Goal: Transaction & Acquisition: Purchase product/service

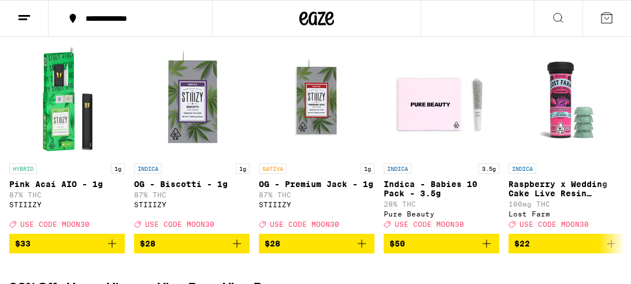
scroll to position [153, 0]
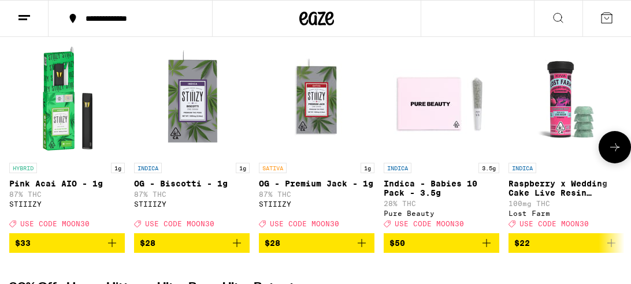
click at [614, 151] on icon at bounding box center [614, 147] width 14 height 14
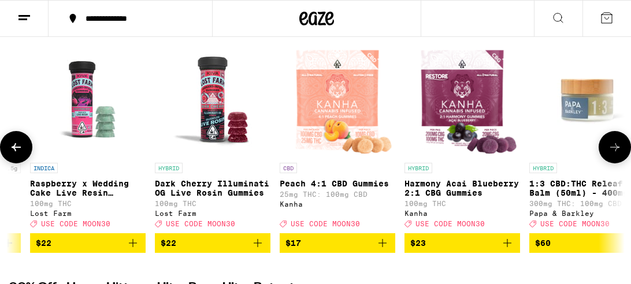
scroll to position [0, 486]
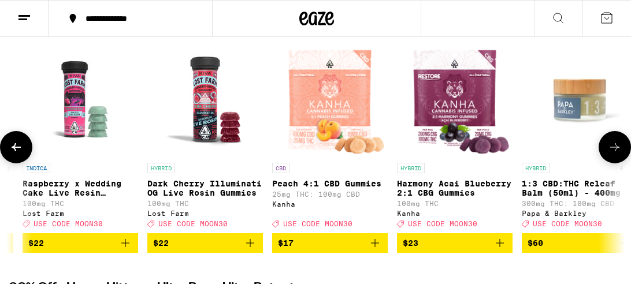
click at [614, 151] on icon at bounding box center [614, 147] width 14 height 14
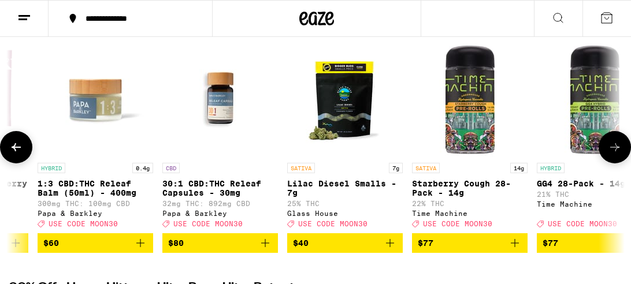
scroll to position [0, 972]
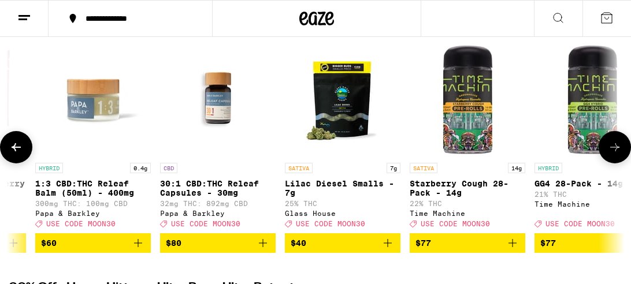
click at [614, 151] on icon at bounding box center [614, 147] width 14 height 14
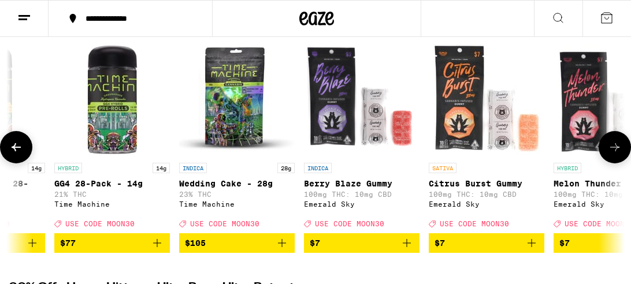
scroll to position [0, 1458]
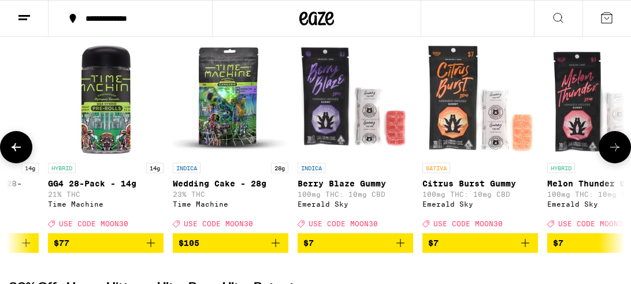
click at [614, 151] on icon at bounding box center [614, 147] width 14 height 14
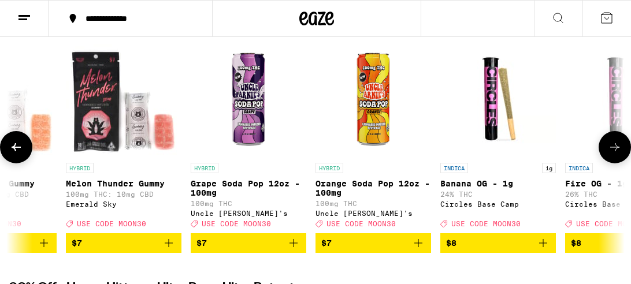
scroll to position [0, 1944]
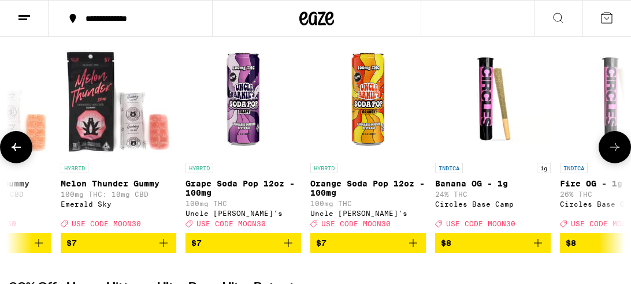
click at [614, 151] on icon at bounding box center [614, 147] width 14 height 14
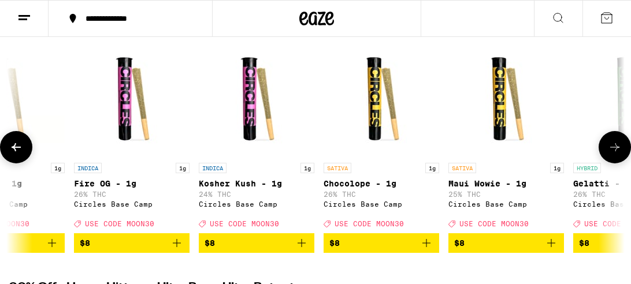
click at [614, 151] on icon at bounding box center [614, 147] width 14 height 14
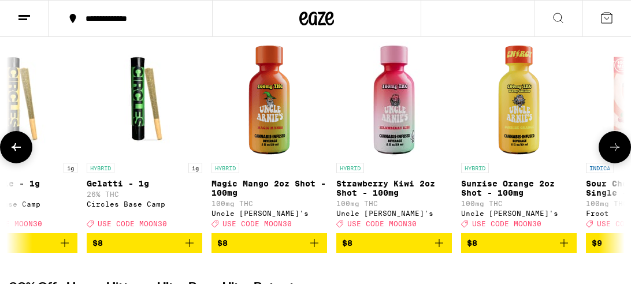
click at [614, 151] on icon at bounding box center [614, 147] width 14 height 14
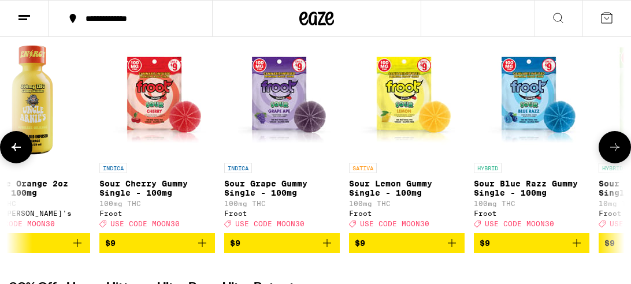
click at [614, 151] on icon at bounding box center [614, 147] width 14 height 14
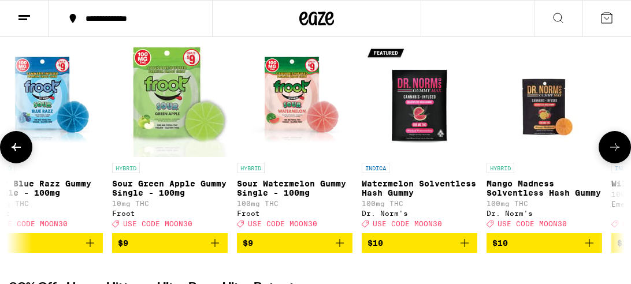
click at [614, 151] on icon at bounding box center [614, 147] width 14 height 14
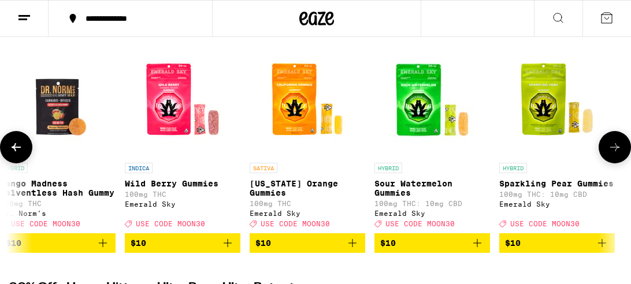
click at [614, 151] on icon at bounding box center [614, 147] width 14 height 14
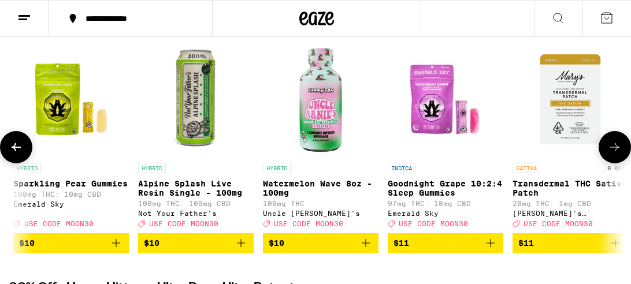
click at [614, 151] on icon at bounding box center [614, 147] width 14 height 14
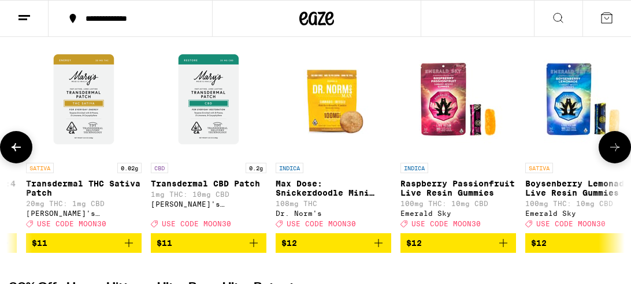
click at [614, 151] on icon at bounding box center [614, 147] width 14 height 14
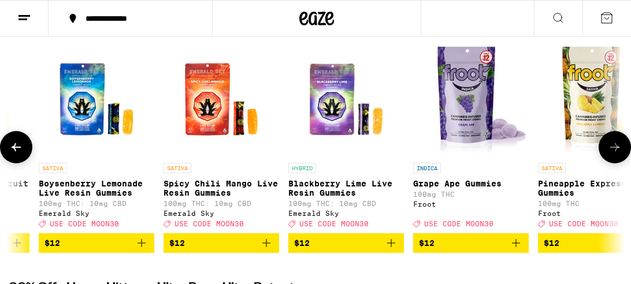
click at [614, 151] on icon at bounding box center [614, 147] width 14 height 14
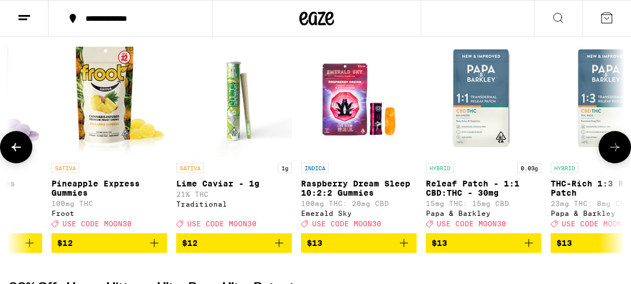
click at [614, 151] on icon at bounding box center [614, 147] width 14 height 14
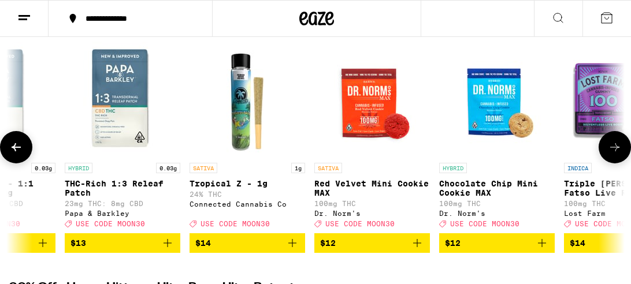
click at [614, 151] on icon at bounding box center [614, 147] width 14 height 14
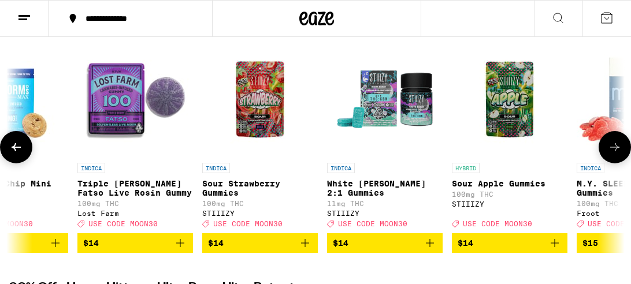
click at [614, 151] on icon at bounding box center [614, 147] width 14 height 14
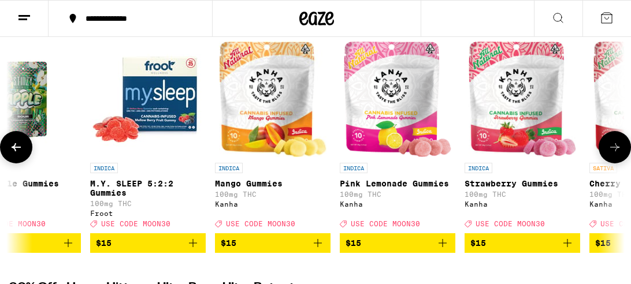
click at [614, 151] on icon at bounding box center [614, 147] width 14 height 14
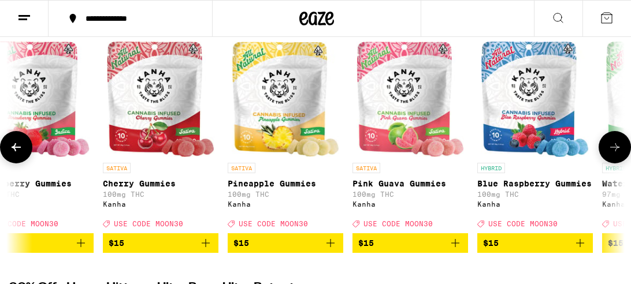
click at [614, 151] on icon at bounding box center [614, 147] width 14 height 14
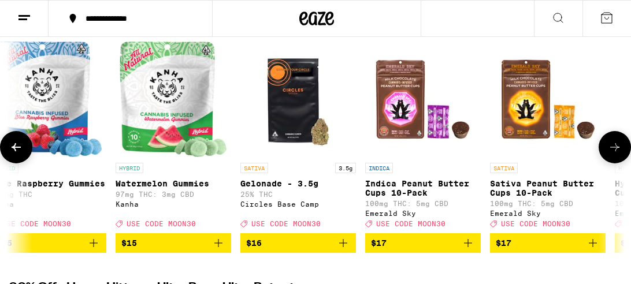
click at [614, 151] on icon at bounding box center [614, 147] width 14 height 14
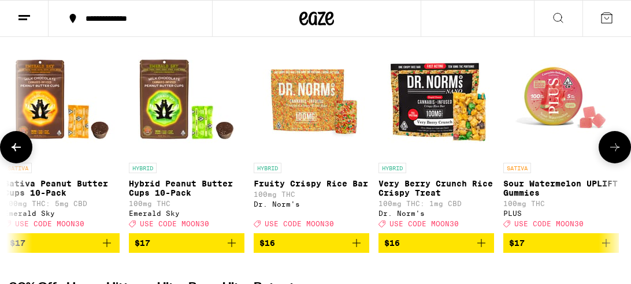
click at [614, 151] on icon at bounding box center [614, 147] width 14 height 14
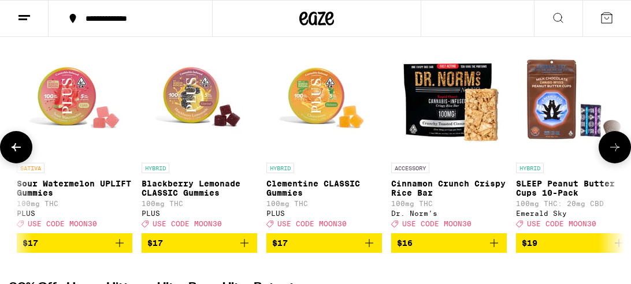
click at [614, 151] on icon at bounding box center [614, 147] width 14 height 14
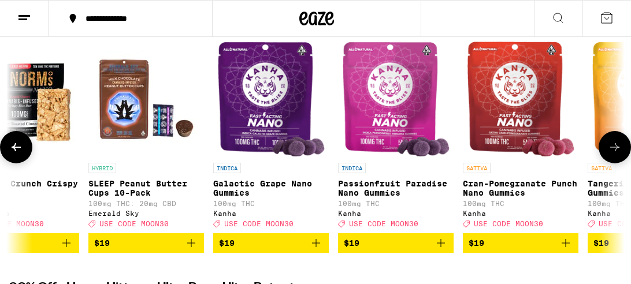
scroll to position [0, 10207]
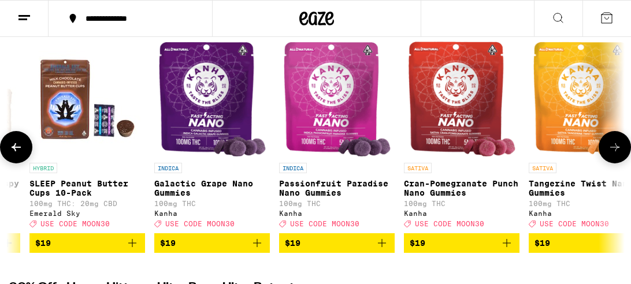
click at [614, 151] on icon at bounding box center [614, 147] width 14 height 14
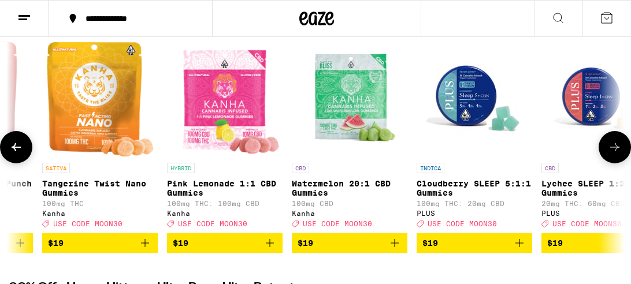
click at [614, 151] on icon at bounding box center [614, 147] width 14 height 14
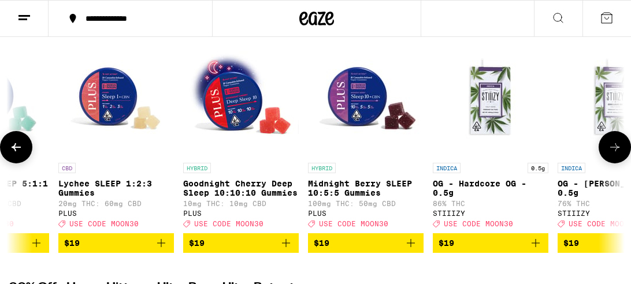
scroll to position [0, 11180]
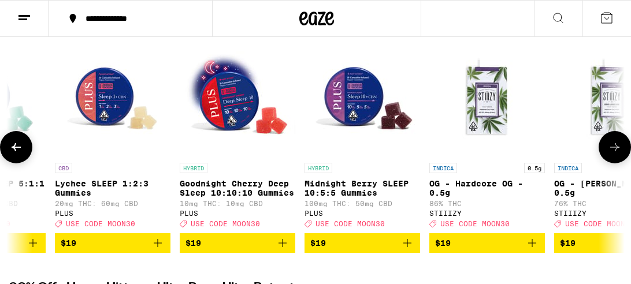
click at [614, 151] on icon at bounding box center [614, 147] width 14 height 14
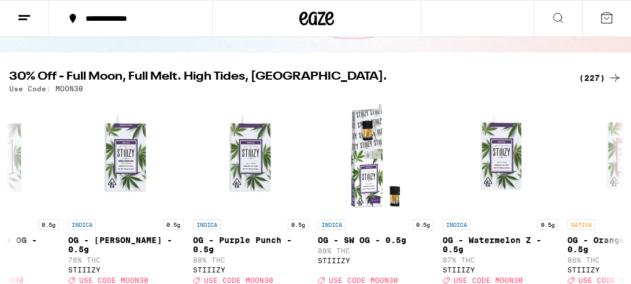
scroll to position [100, 0]
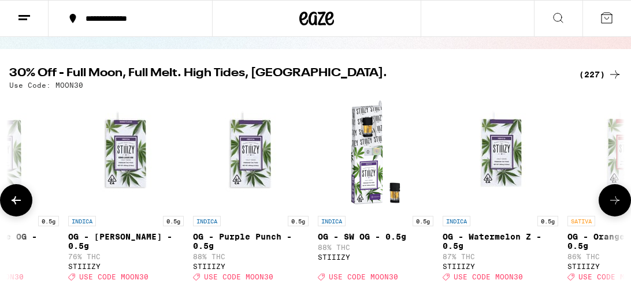
click at [609, 207] on icon at bounding box center [614, 200] width 14 height 14
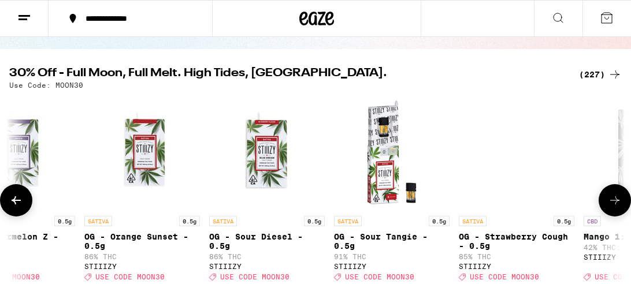
scroll to position [0, 12152]
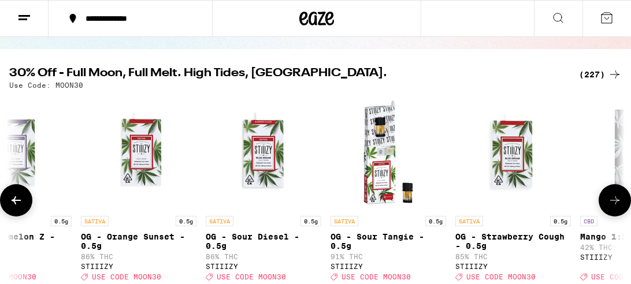
click at [609, 207] on icon at bounding box center [614, 200] width 14 height 14
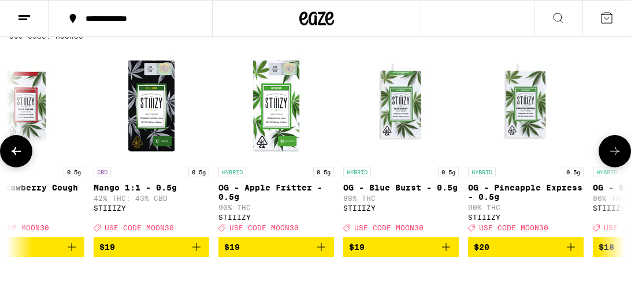
scroll to position [143, 0]
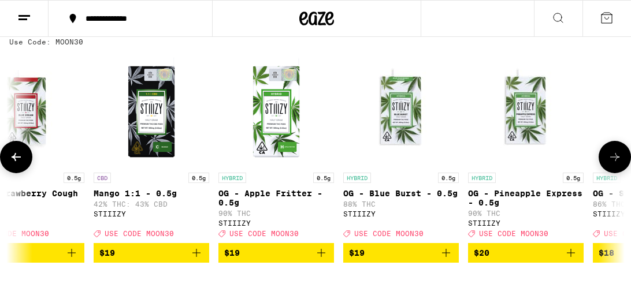
click at [621, 155] on icon at bounding box center [614, 157] width 14 height 14
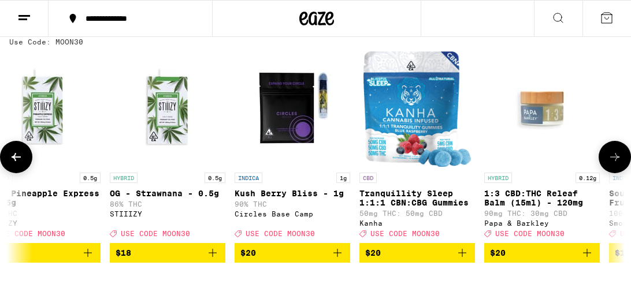
scroll to position [0, 13124]
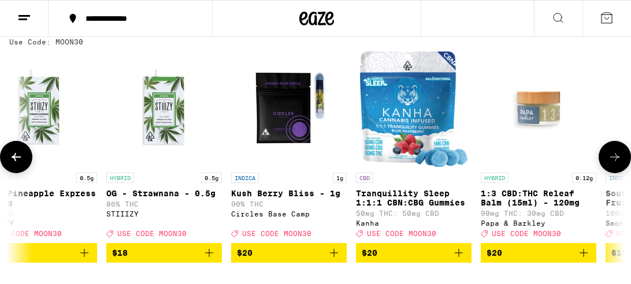
click at [18, 164] on icon at bounding box center [16, 157] width 14 height 14
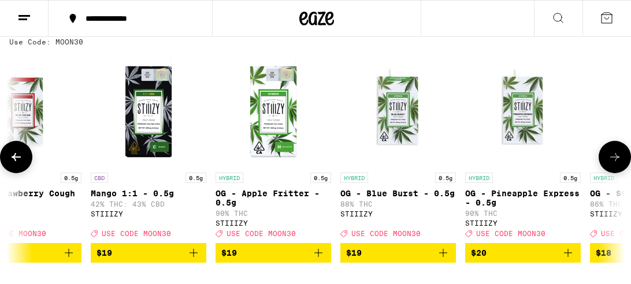
scroll to position [0, 12638]
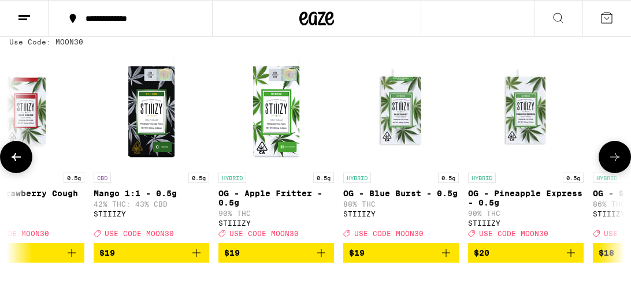
click at [18, 164] on icon at bounding box center [16, 157] width 14 height 14
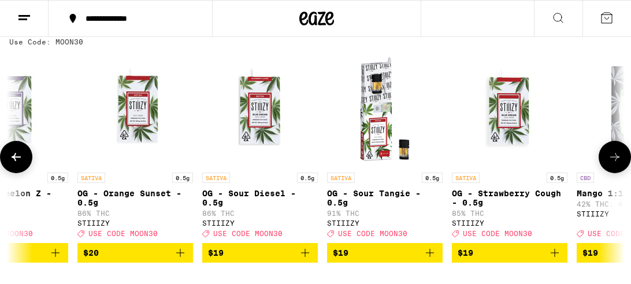
scroll to position [0, 12152]
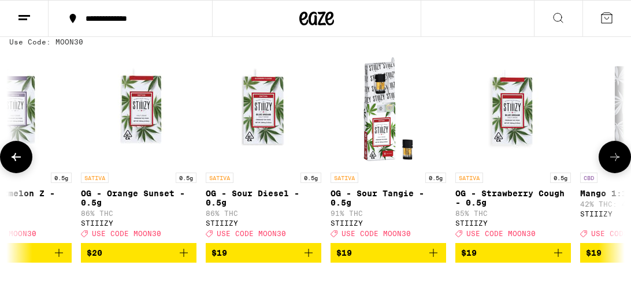
click at [18, 164] on icon at bounding box center [16, 157] width 14 height 14
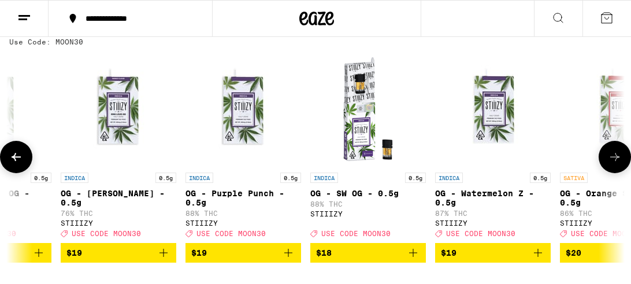
scroll to position [0, 11665]
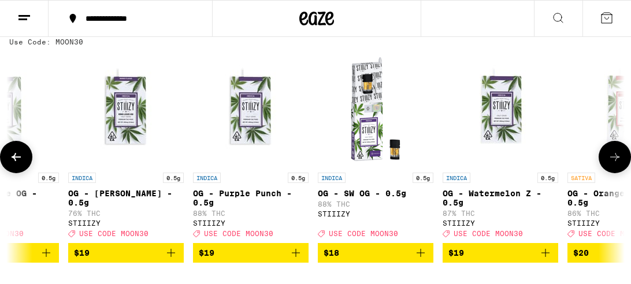
click at [541, 257] on icon "Add to bag" at bounding box center [545, 253] width 8 height 8
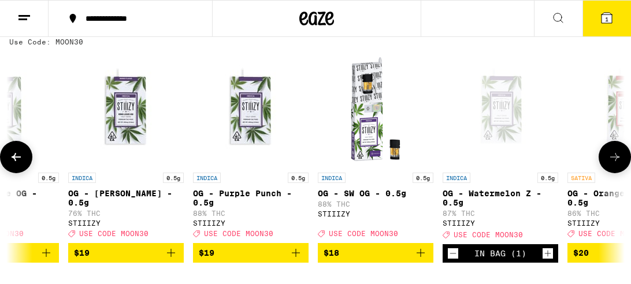
scroll to position [180, 0]
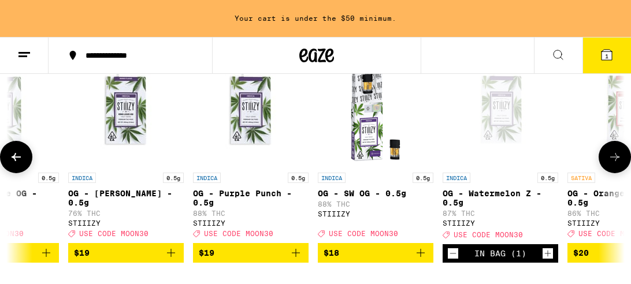
click at [549, 260] on icon "Increment" at bounding box center [547, 254] width 10 height 14
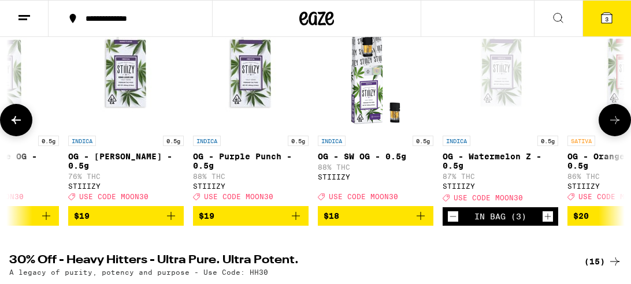
scroll to position [143, 0]
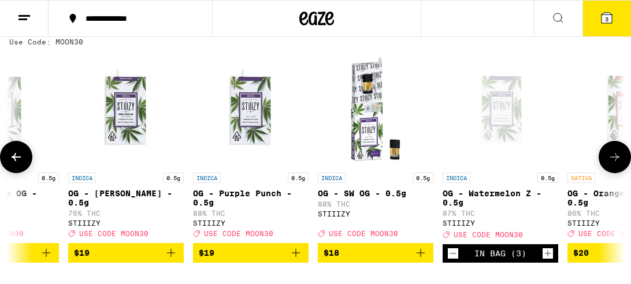
click at [549, 260] on icon "Increment" at bounding box center [547, 254] width 10 height 14
click at [14, 161] on icon at bounding box center [16, 157] width 9 height 8
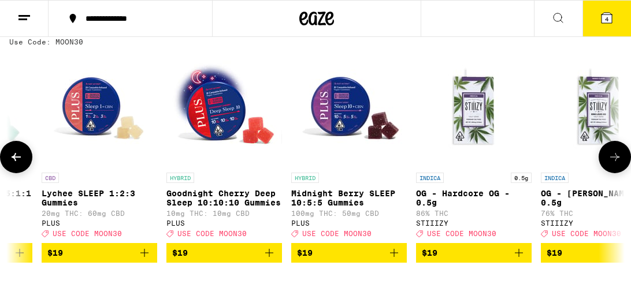
click at [14, 161] on icon at bounding box center [16, 157] width 9 height 8
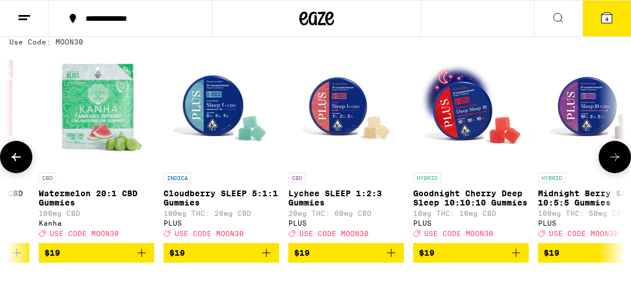
click at [14, 161] on icon at bounding box center [16, 157] width 9 height 8
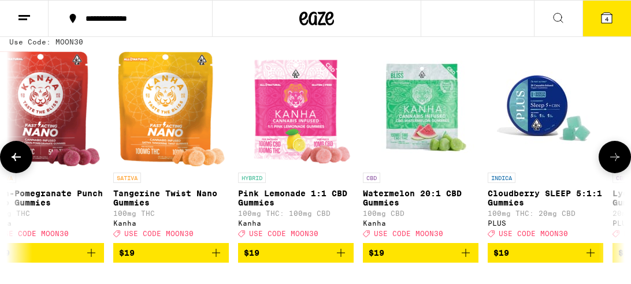
click at [14, 161] on icon at bounding box center [16, 157] width 9 height 8
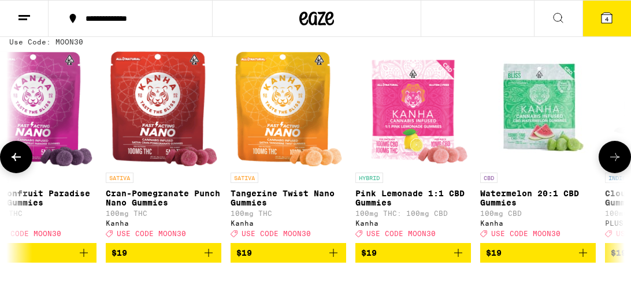
click at [14, 161] on icon at bounding box center [16, 157] width 9 height 8
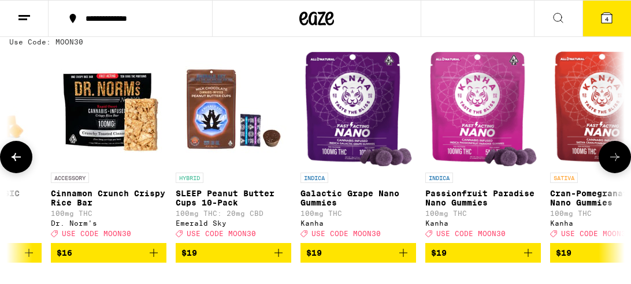
click at [14, 161] on icon at bounding box center [16, 157] width 9 height 8
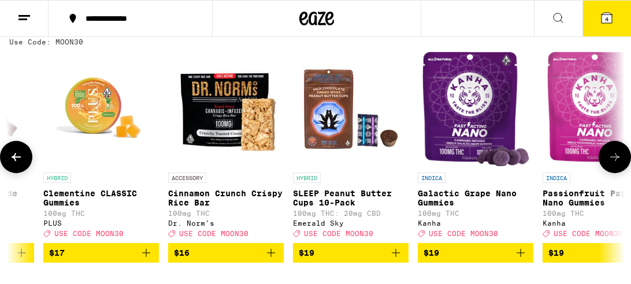
click at [14, 161] on icon at bounding box center [16, 157] width 9 height 8
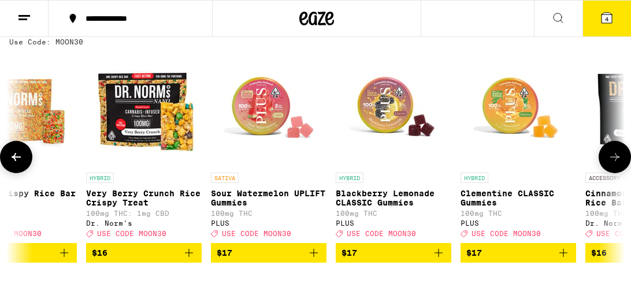
click at [14, 161] on icon at bounding box center [16, 157] width 9 height 8
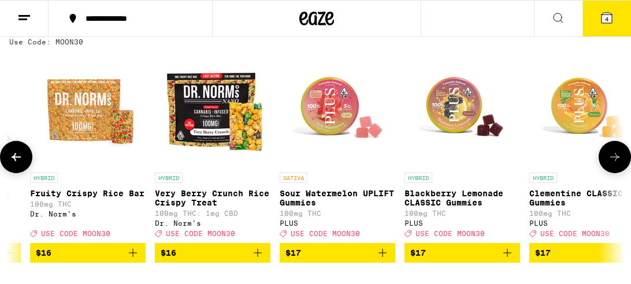
click at [14, 161] on icon at bounding box center [16, 157] width 9 height 8
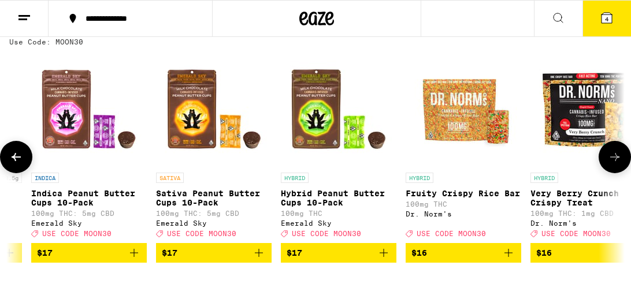
click at [14, 161] on icon at bounding box center [16, 157] width 9 height 8
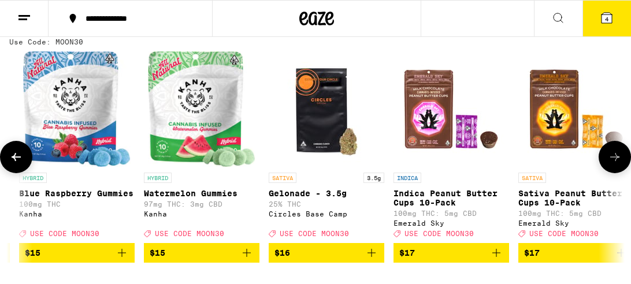
click at [14, 161] on icon at bounding box center [16, 157] width 9 height 8
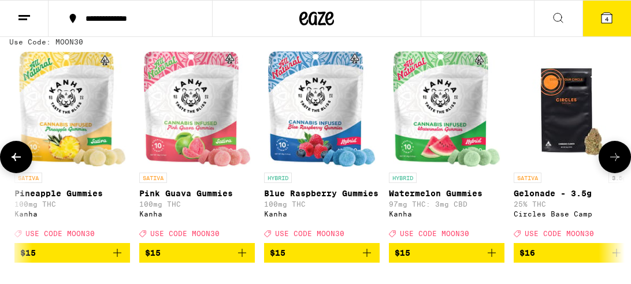
click at [14, 161] on icon at bounding box center [16, 157] width 9 height 8
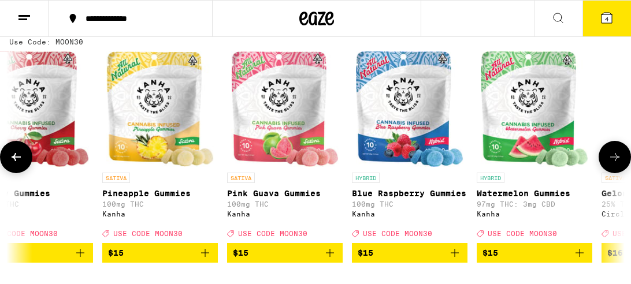
click at [14, 161] on icon at bounding box center [16, 157] width 9 height 8
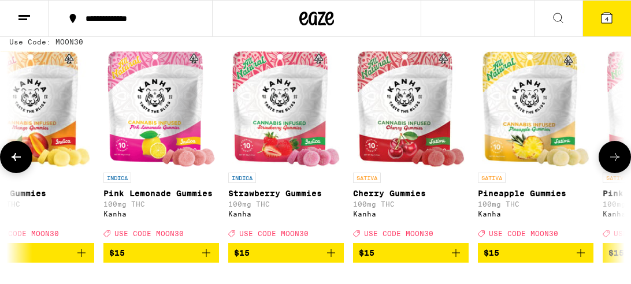
click at [14, 161] on icon at bounding box center [16, 157] width 9 height 8
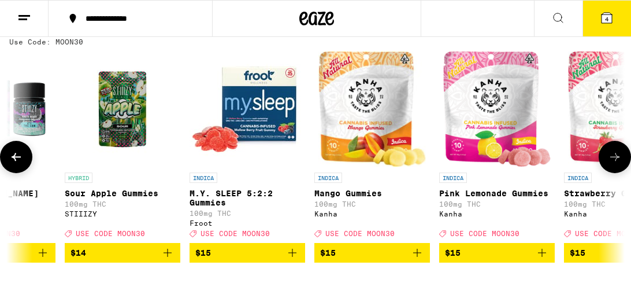
click at [14, 161] on icon at bounding box center [16, 157] width 9 height 8
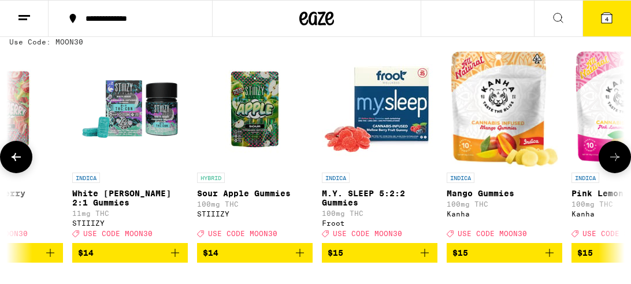
click at [14, 161] on icon at bounding box center [16, 157] width 9 height 8
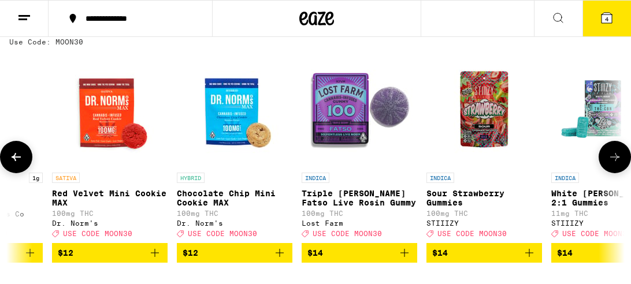
click at [14, 161] on icon at bounding box center [16, 157] width 9 height 8
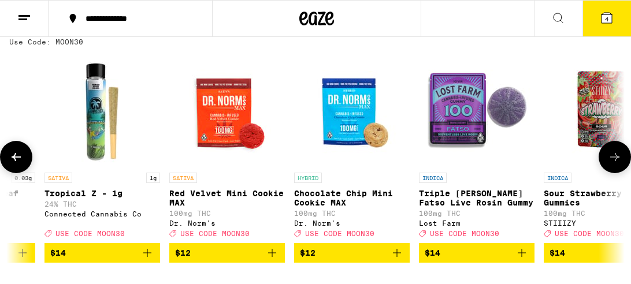
click at [14, 161] on icon at bounding box center [16, 157] width 9 height 8
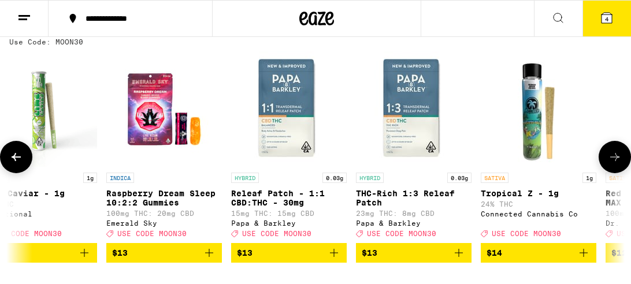
click at [14, 161] on icon at bounding box center [16, 157] width 9 height 8
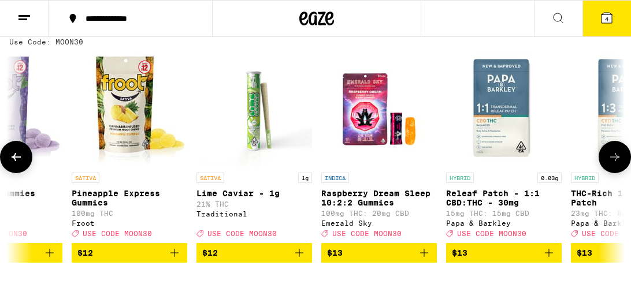
click at [14, 161] on icon at bounding box center [16, 157] width 9 height 8
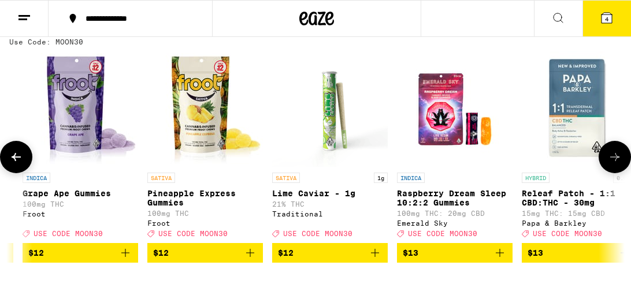
click at [14, 161] on icon at bounding box center [16, 157] width 9 height 8
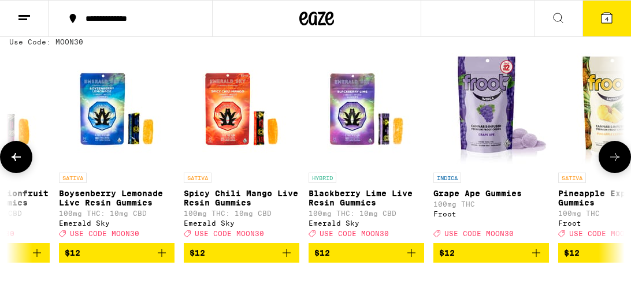
click at [14, 161] on icon at bounding box center [16, 157] width 9 height 8
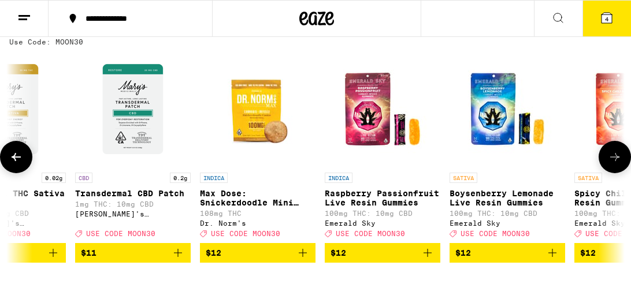
click at [14, 161] on icon at bounding box center [16, 157] width 9 height 8
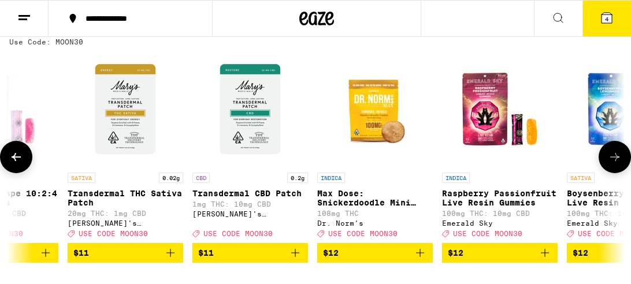
click at [14, 161] on icon at bounding box center [16, 157] width 9 height 8
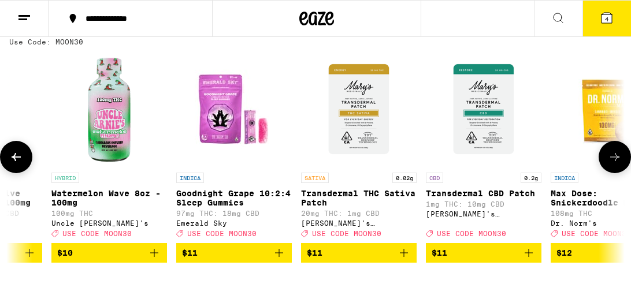
click at [14, 161] on icon at bounding box center [16, 157] width 9 height 8
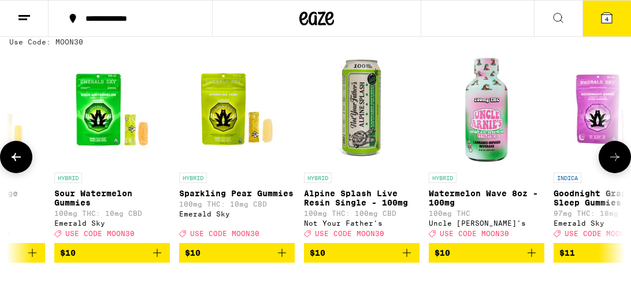
click at [14, 161] on icon at bounding box center [16, 157] width 9 height 8
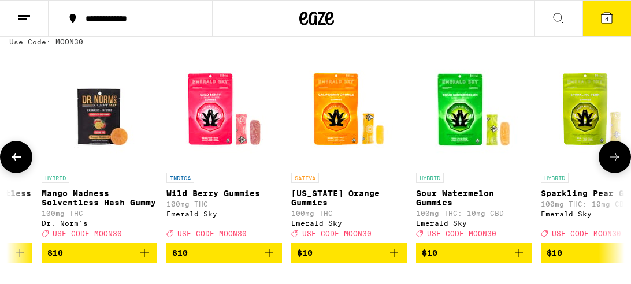
click at [14, 161] on icon at bounding box center [16, 157] width 9 height 8
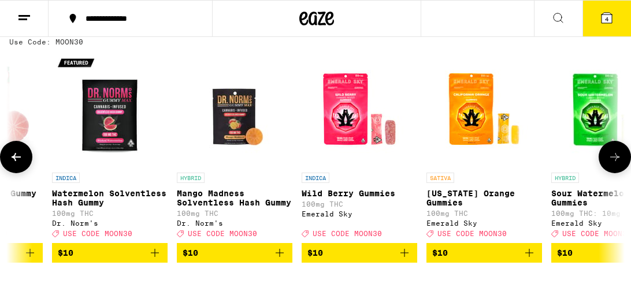
click at [14, 161] on icon at bounding box center [16, 157] width 9 height 8
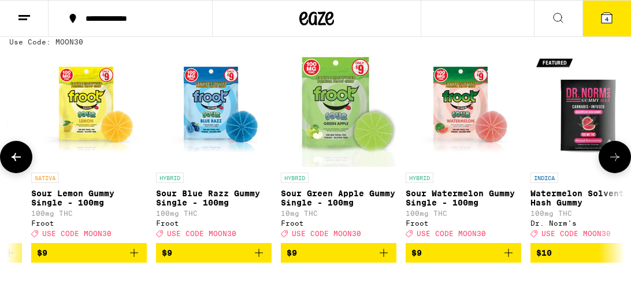
click at [14, 161] on icon at bounding box center [16, 157] width 9 height 8
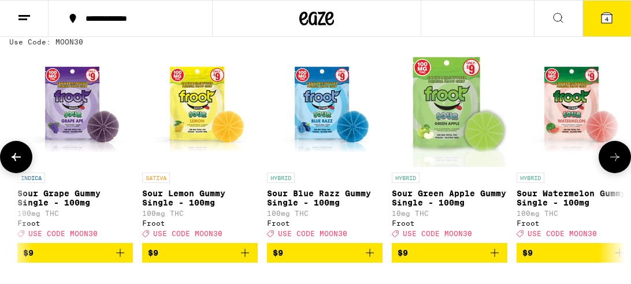
click at [14, 161] on icon at bounding box center [16, 157] width 9 height 8
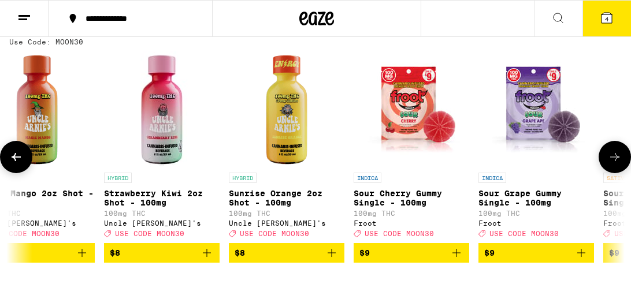
click at [14, 161] on icon at bounding box center [16, 157] width 9 height 8
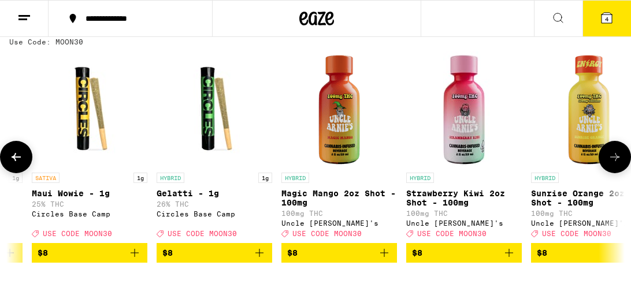
click at [14, 161] on icon at bounding box center [16, 157] width 9 height 8
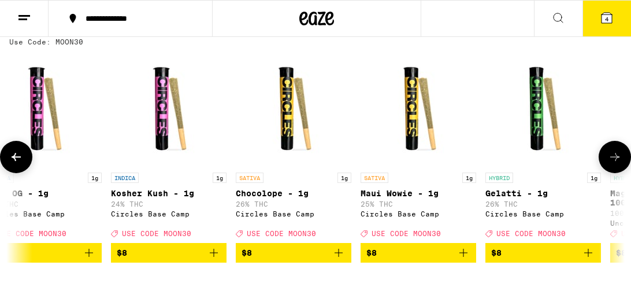
click at [14, 161] on icon at bounding box center [16, 157] width 9 height 8
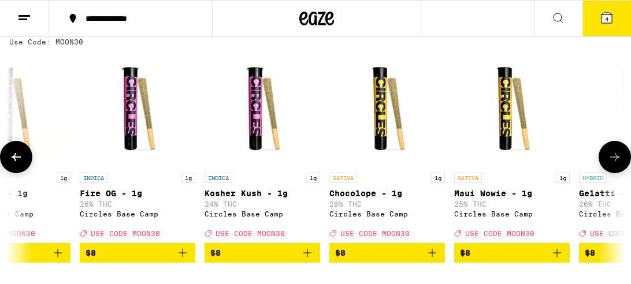
click at [14, 161] on icon at bounding box center [16, 157] width 9 height 8
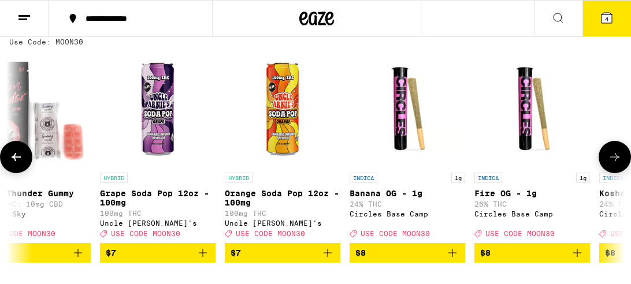
click at [14, 161] on icon at bounding box center [16, 157] width 9 height 8
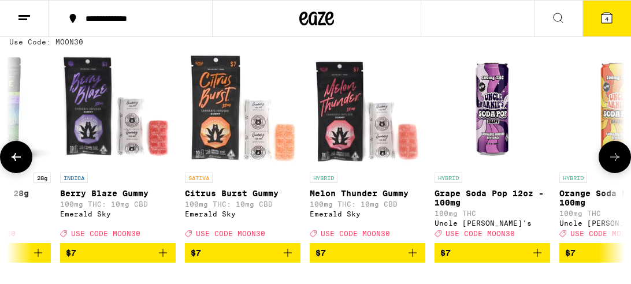
click at [14, 161] on icon at bounding box center [16, 157] width 9 height 8
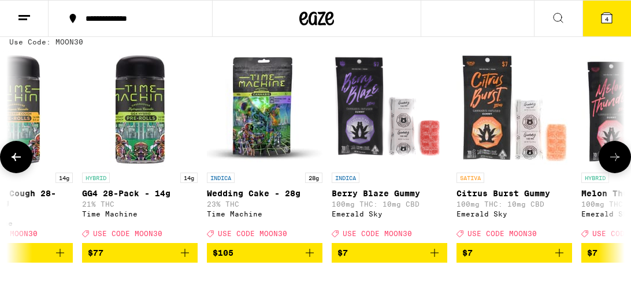
click at [14, 161] on icon at bounding box center [16, 157] width 9 height 8
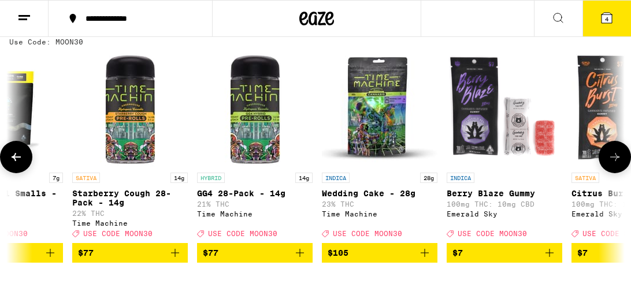
click at [14, 161] on icon at bounding box center [16, 157] width 9 height 8
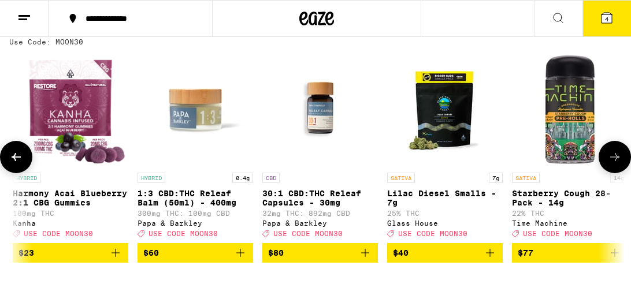
click at [14, 161] on icon at bounding box center [16, 157] width 9 height 8
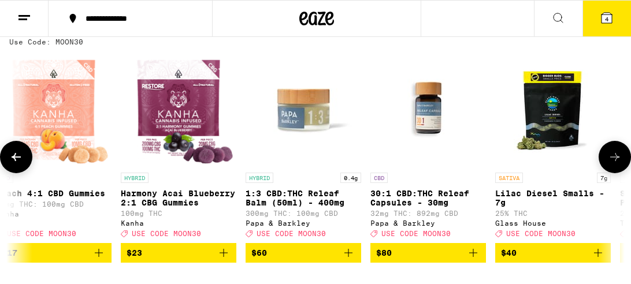
click at [14, 161] on icon at bounding box center [16, 157] width 9 height 8
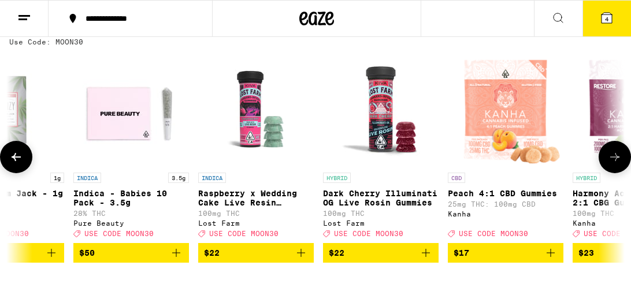
click at [14, 161] on icon at bounding box center [16, 157] width 9 height 8
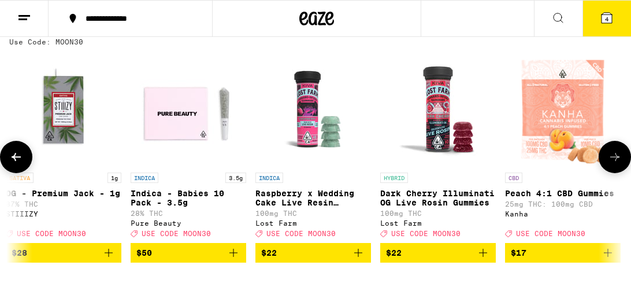
scroll to position [0, 12]
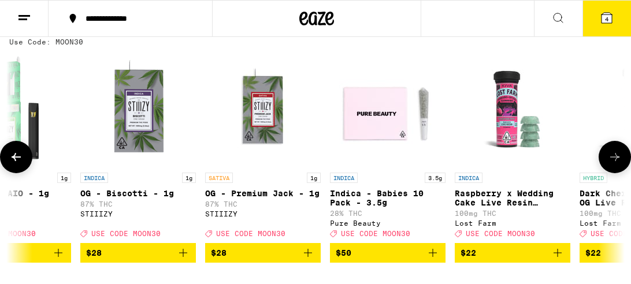
click at [14, 161] on icon at bounding box center [16, 157] width 9 height 8
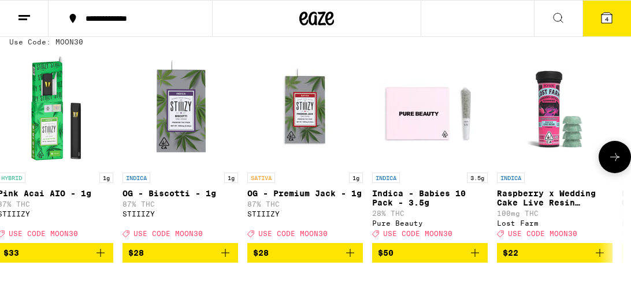
click at [16, 157] on icon at bounding box center [16, 157] width 0 height 0
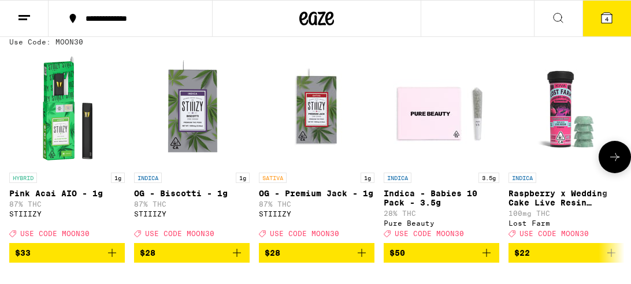
click at [14, 164] on div at bounding box center [16, 157] width 32 height 32
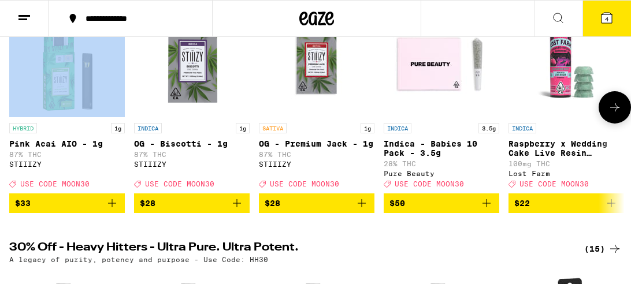
scroll to position [199, 0]
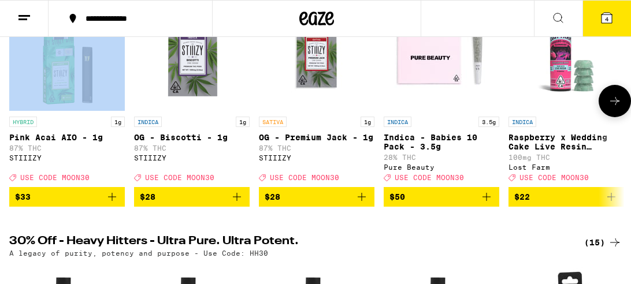
click at [360, 204] on icon "Add to bag" at bounding box center [362, 197] width 14 height 14
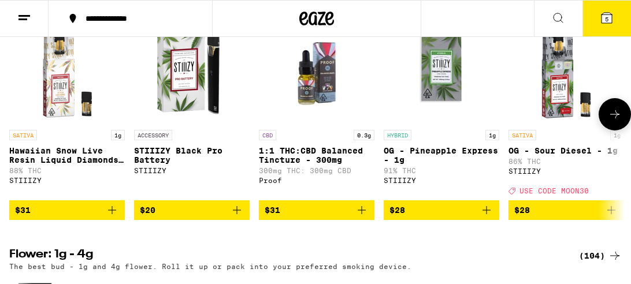
scroll to position [1259, 0]
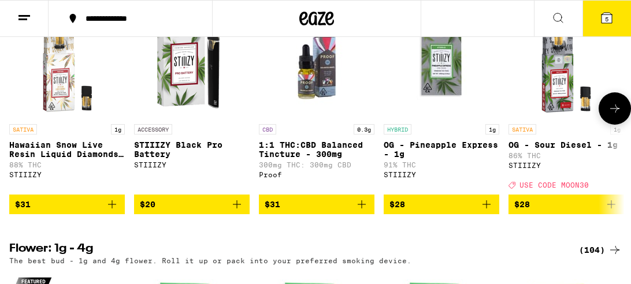
click at [357, 211] on icon "Add to bag" at bounding box center [362, 204] width 14 height 14
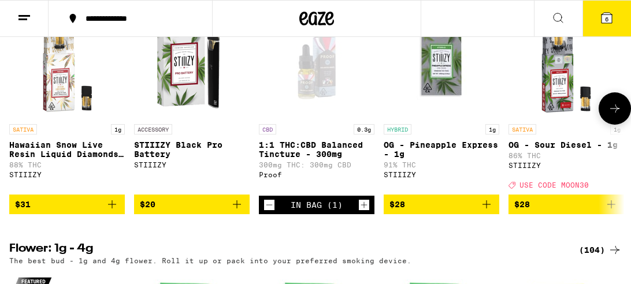
click at [614, 115] on icon at bounding box center [614, 109] width 14 height 14
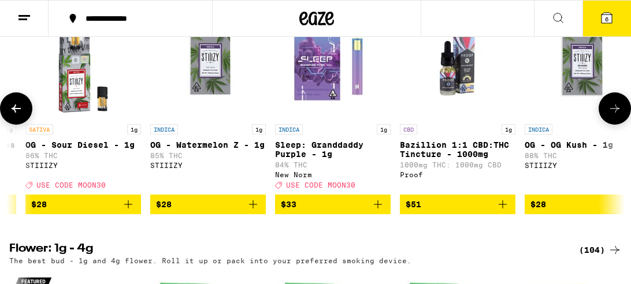
scroll to position [0, 486]
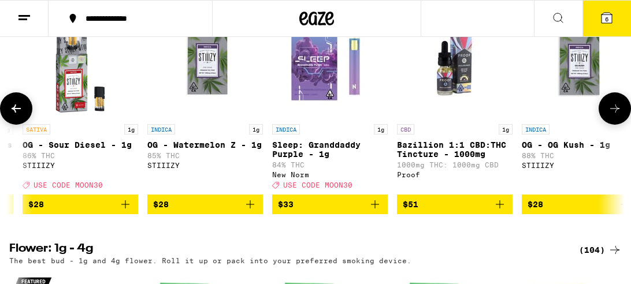
click at [122, 211] on icon "Add to bag" at bounding box center [125, 204] width 14 height 14
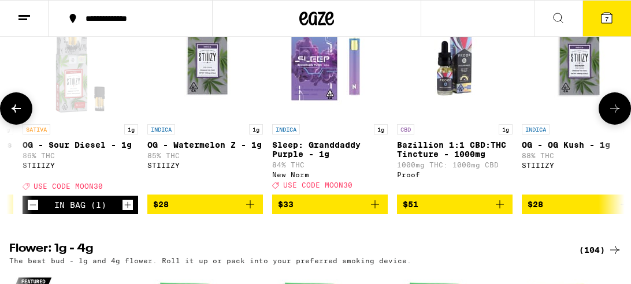
click at [248, 211] on icon "Add to bag" at bounding box center [250, 204] width 14 height 14
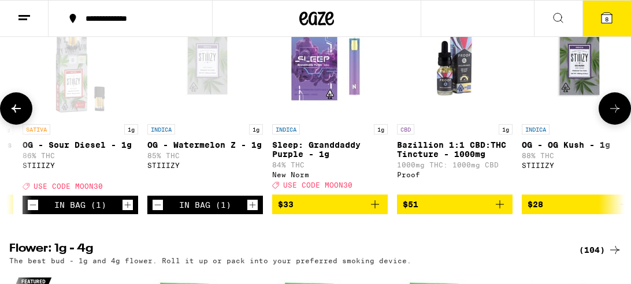
click at [248, 212] on icon "Increment" at bounding box center [252, 205] width 10 height 14
click at [613, 113] on icon at bounding box center [614, 109] width 9 height 8
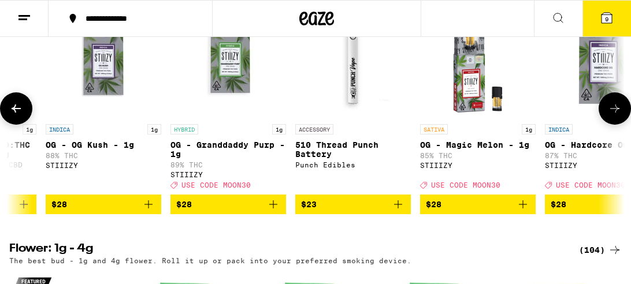
scroll to position [0, 972]
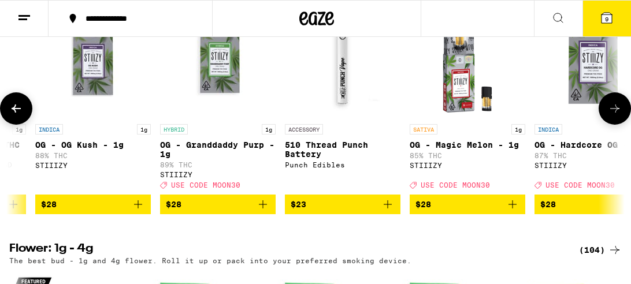
click at [260, 211] on icon "Add to bag" at bounding box center [263, 204] width 14 height 14
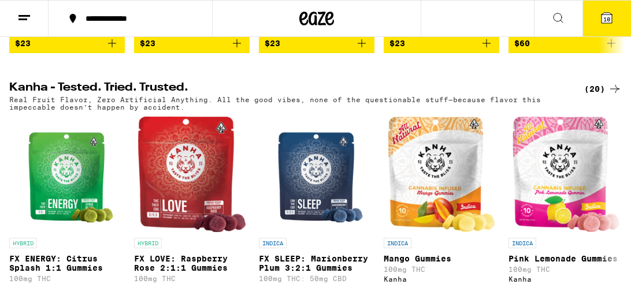
scroll to position [620, 0]
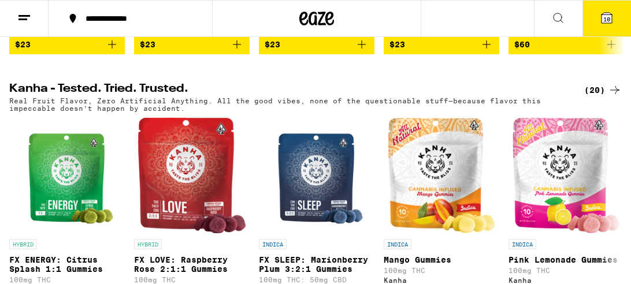
click at [607, 21] on span "10" at bounding box center [606, 19] width 7 height 7
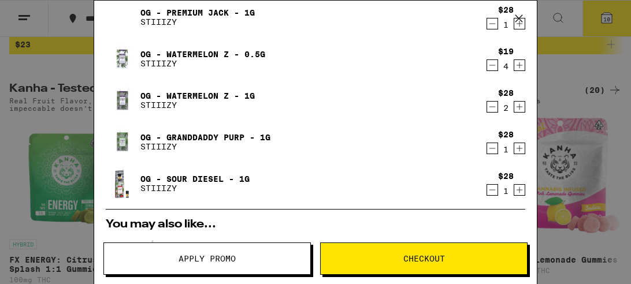
scroll to position [79, 0]
click at [520, 189] on icon "Increment" at bounding box center [519, 190] width 6 height 6
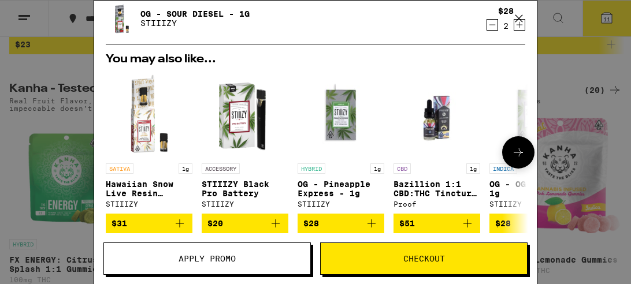
scroll to position [0, 0]
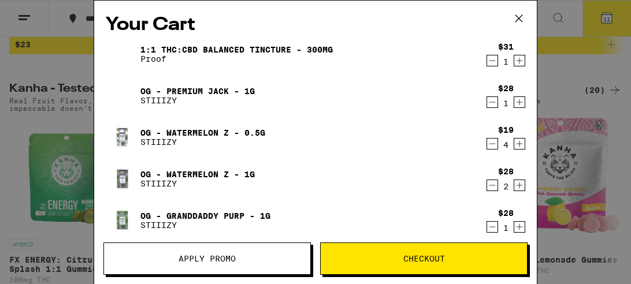
click at [519, 16] on icon at bounding box center [518, 18] width 17 height 17
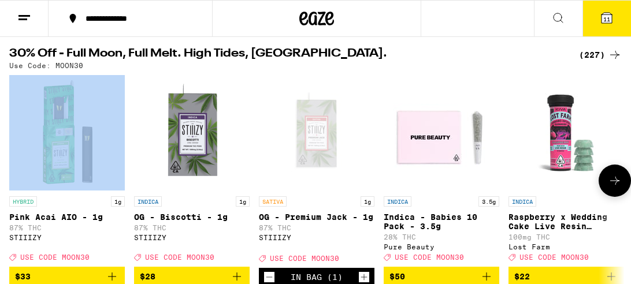
scroll to position [125, 0]
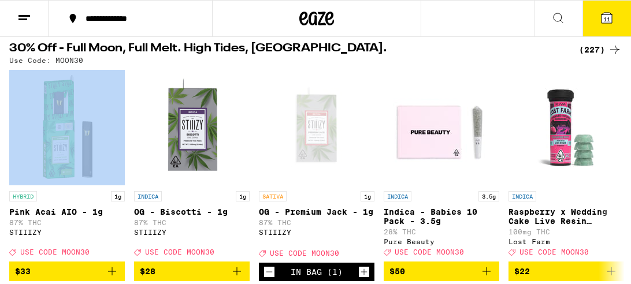
click at [598, 15] on button "11" at bounding box center [606, 19] width 49 height 36
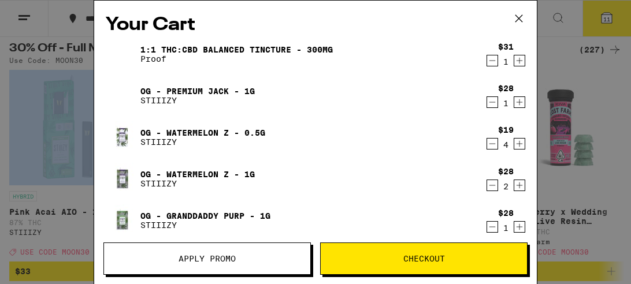
click at [203, 255] on span "Apply Promo" at bounding box center [206, 259] width 57 height 8
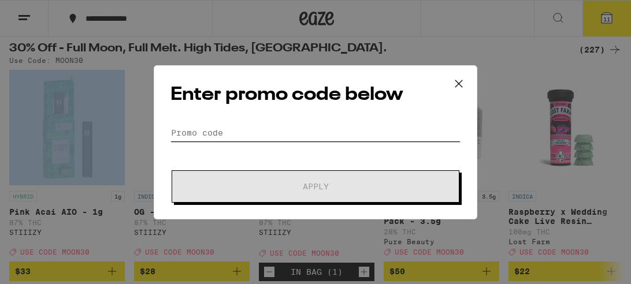
click at [266, 124] on input "Promo Code" at bounding box center [315, 132] width 290 height 17
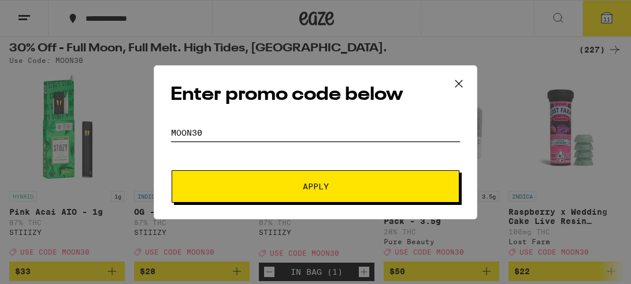
type input "MOON30"
click at [299, 184] on span "Apply" at bounding box center [315, 186] width 208 height 8
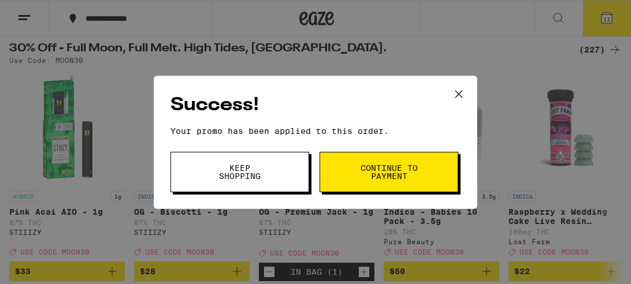
click at [402, 180] on span "Continue to payment" at bounding box center [388, 172] width 59 height 16
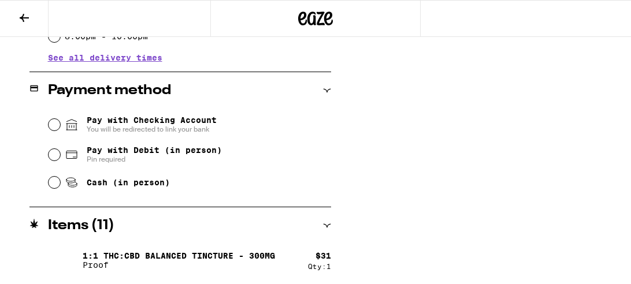
scroll to position [446, 0]
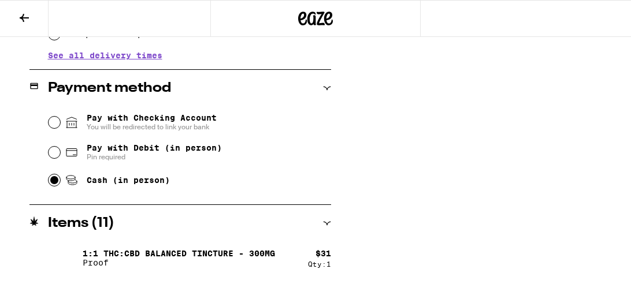
click at [57, 181] on input "Cash (in person)" at bounding box center [55, 180] width 12 height 12
radio input "true"
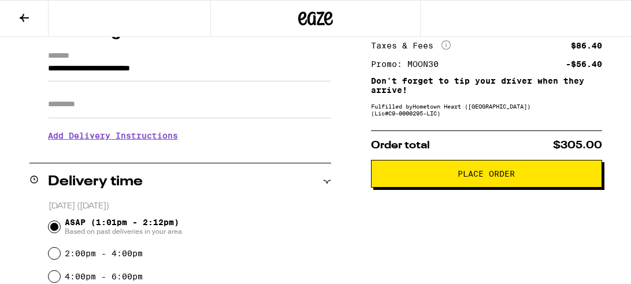
scroll to position [165, 0]
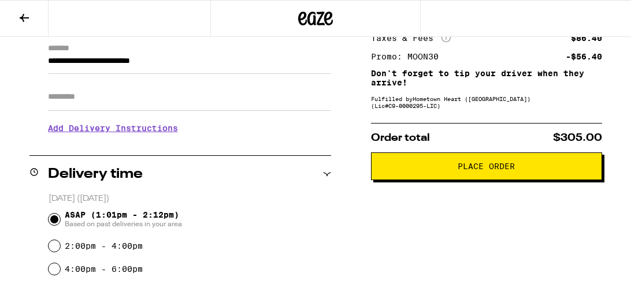
click at [465, 166] on span "Place Order" at bounding box center [485, 166] width 57 height 8
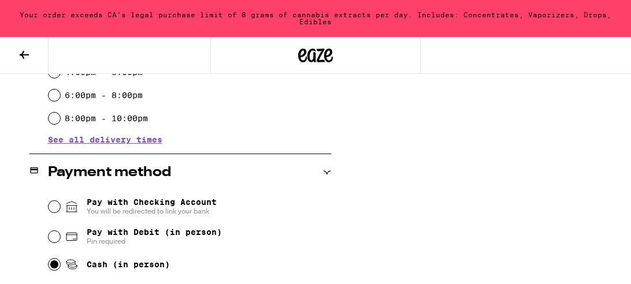
scroll to position [398, 0]
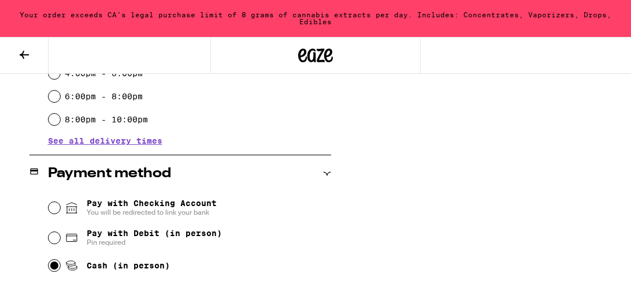
click at [25, 54] on icon at bounding box center [24, 55] width 9 height 8
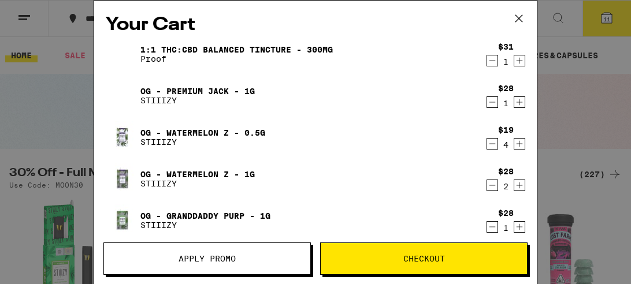
click at [490, 144] on icon "Decrement" at bounding box center [492, 144] width 10 height 14
click at [439, 260] on span "Checkout" at bounding box center [424, 259] width 42 height 8
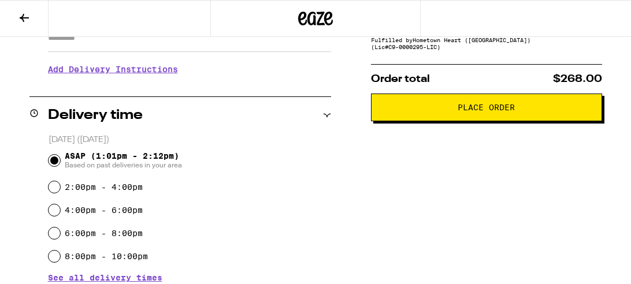
scroll to position [223, 0]
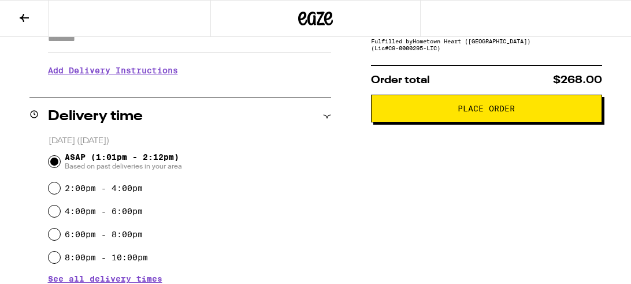
click at [465, 113] on span "Place Order" at bounding box center [485, 109] width 57 height 8
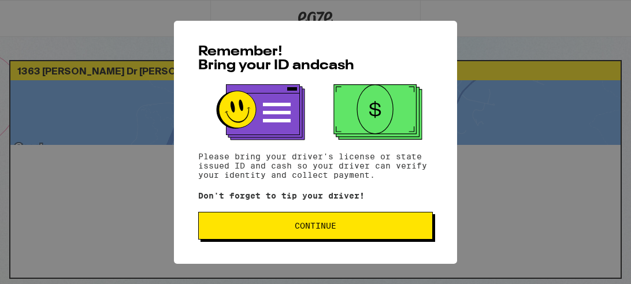
click at [313, 221] on button "Continue" at bounding box center [315, 226] width 234 height 28
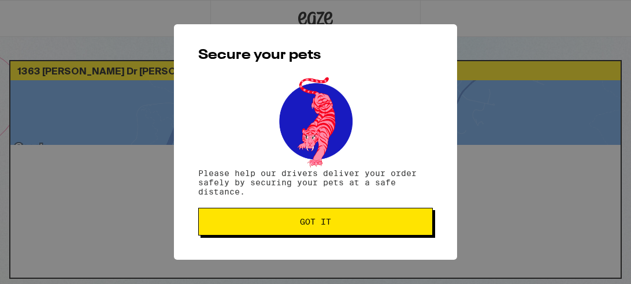
click at [313, 221] on span "Got it" at bounding box center [315, 222] width 31 height 8
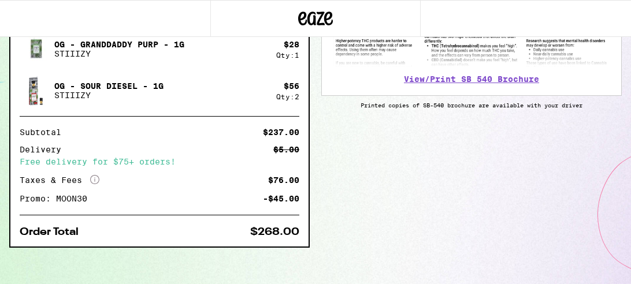
scroll to position [478, 0]
